Goal: Transaction & Acquisition: Book appointment/travel/reservation

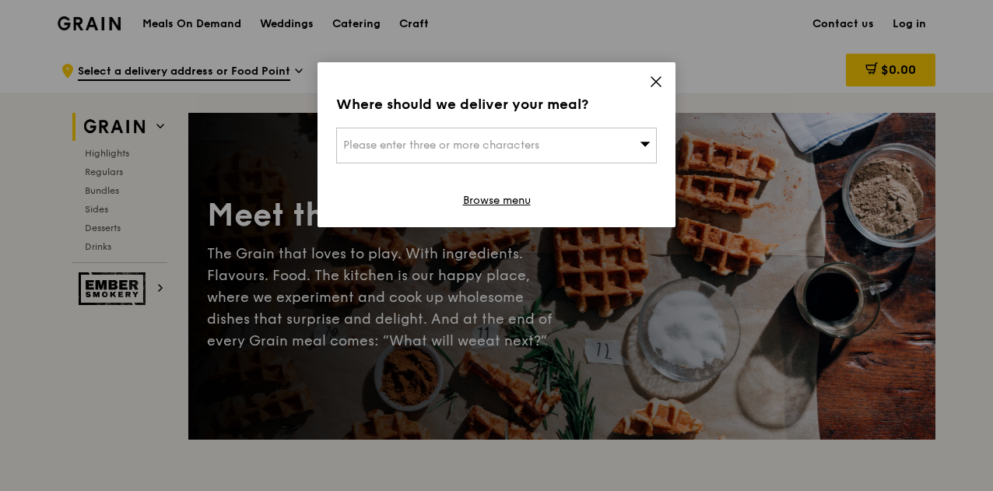
click at [661, 83] on icon at bounding box center [656, 82] width 14 height 14
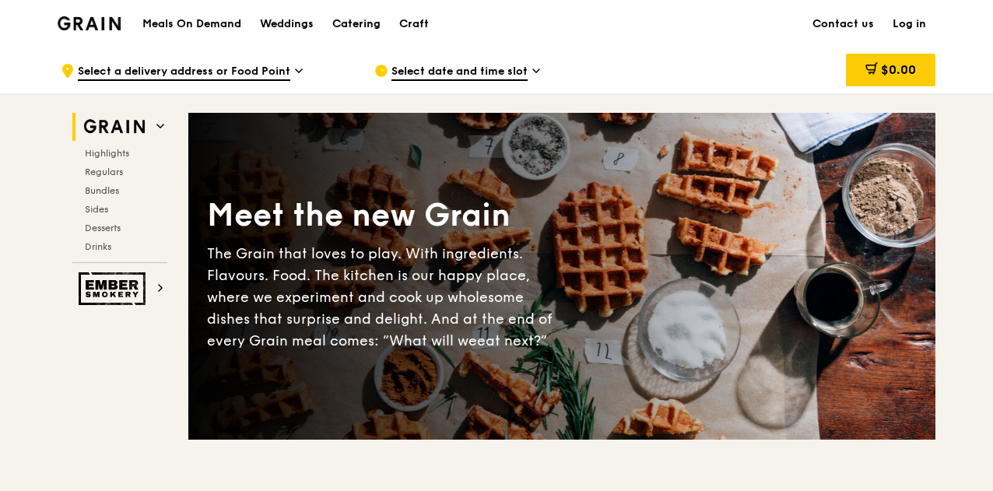
click at [370, 25] on div "Catering" at bounding box center [356, 24] width 48 height 47
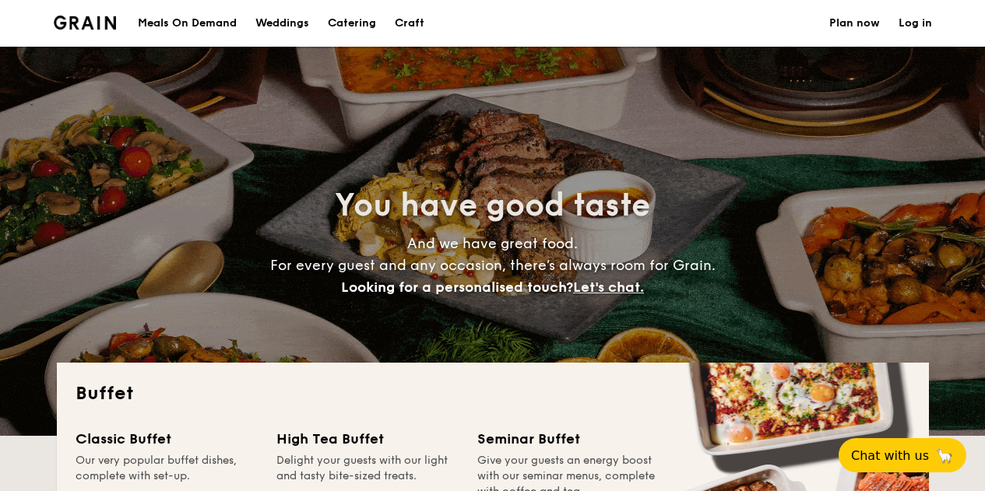
select select
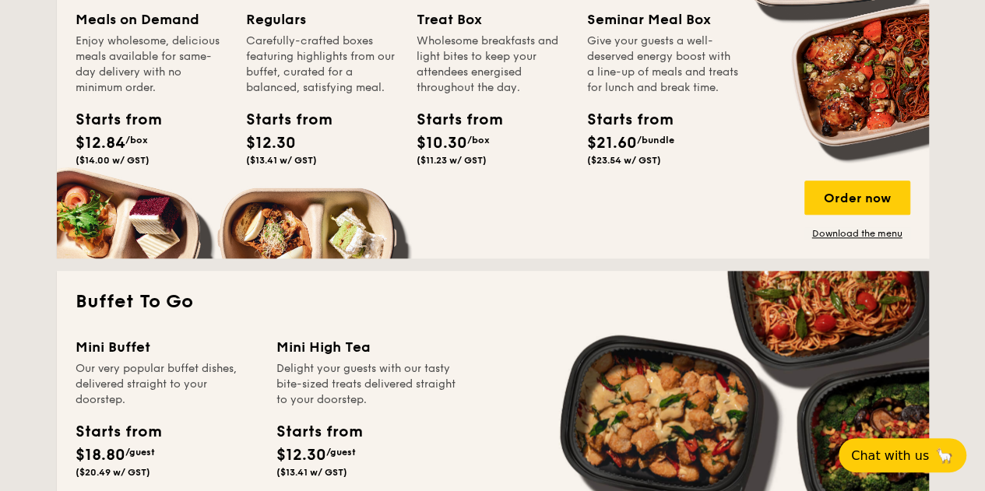
scroll to position [1012, 0]
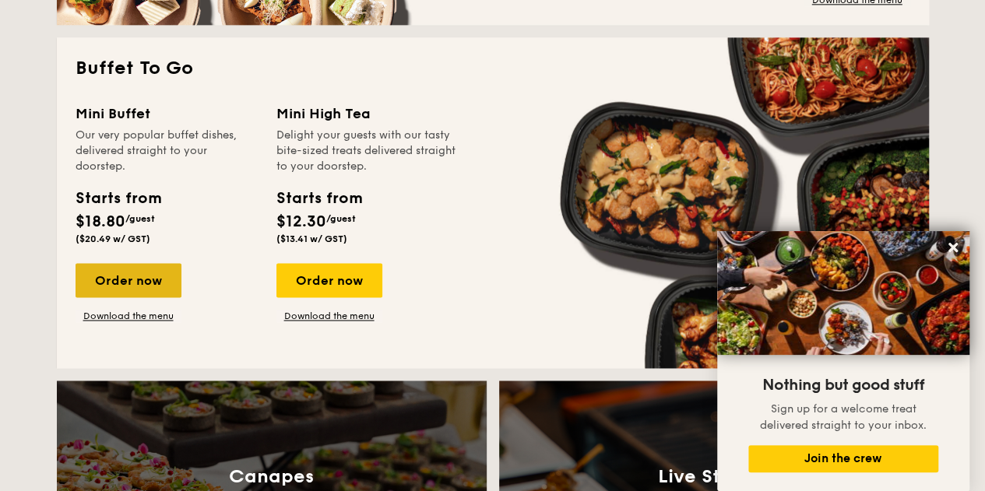
click at [112, 275] on div "Order now" at bounding box center [128, 280] width 106 height 34
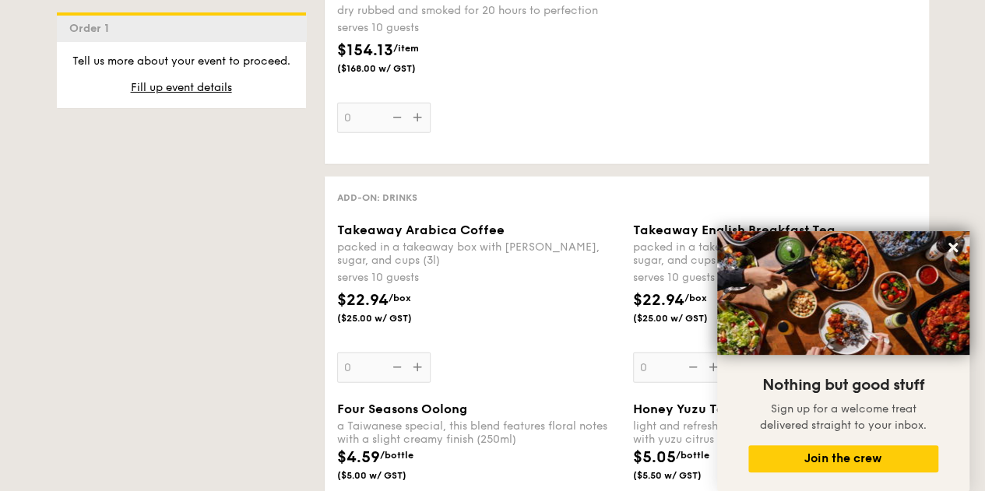
scroll to position [2024, 0]
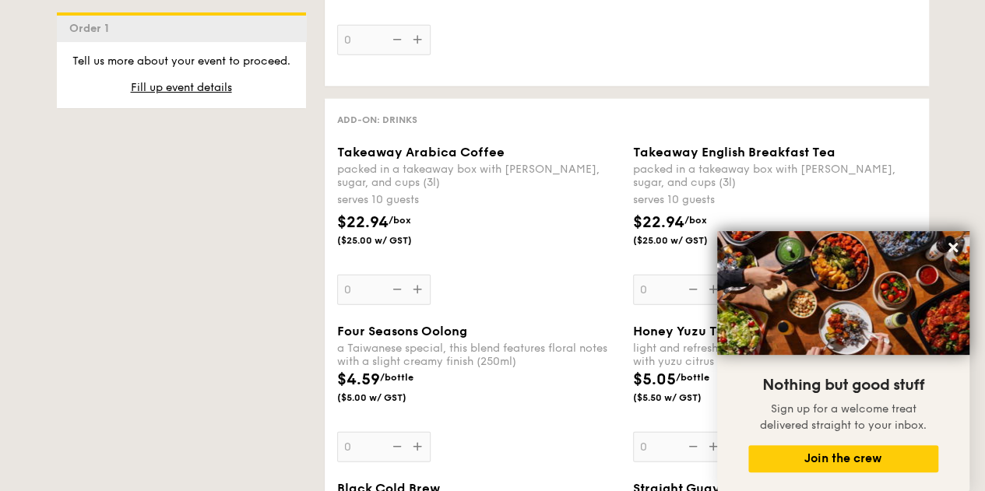
scroll to position [2369, 0]
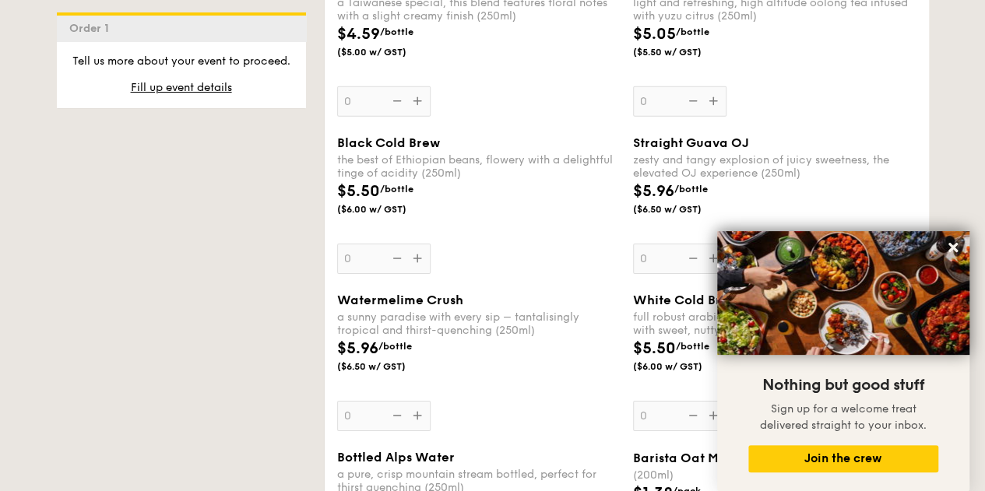
select select
